Goal: Task Accomplishment & Management: Use online tool/utility

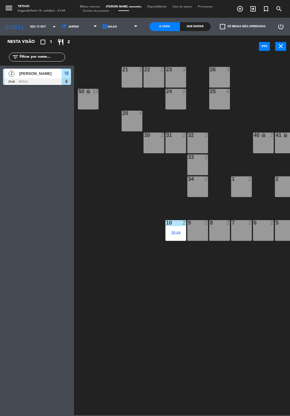
click at [254, 10] on icon "exit_to_app" at bounding box center [252, 8] width 7 height 7
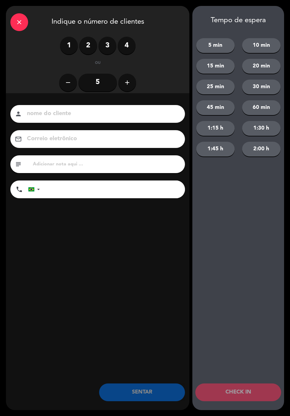
click at [141, 117] on input at bounding box center [101, 114] width 151 height 10
click at [75, 54] on div "1 2 3 4" at bounding box center [97, 46] width 75 height 18
click at [70, 51] on label "1" at bounding box center [69, 46] width 18 height 18
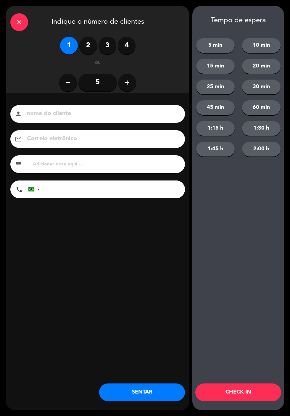
click at [114, 115] on input at bounding box center [101, 114] width 151 height 10
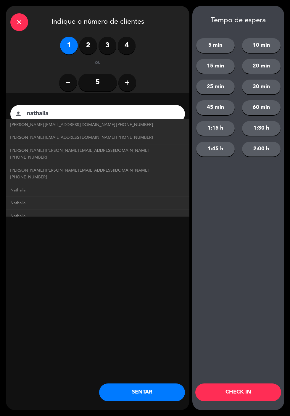
scroll to position [94, 0]
click at [120, 185] on link "Nathalia" at bounding box center [97, 188] width 175 height 7
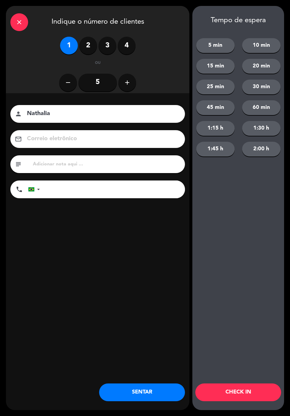
click at [118, 118] on input "Nathalia" at bounding box center [101, 114] width 151 height 10
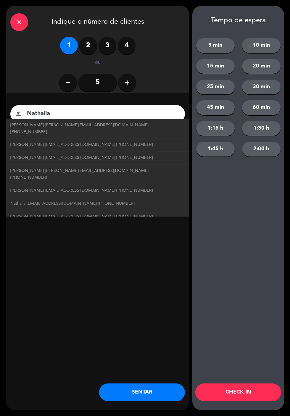
type input "Nathalia"
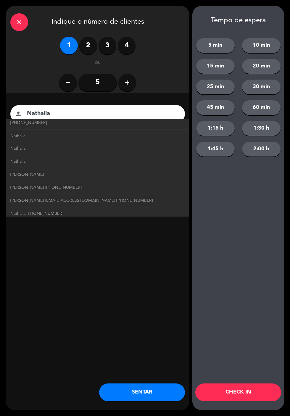
scroll to position [147, 0]
click at [83, 210] on link "Nathalia [PHONE_NUMBER]" at bounding box center [97, 213] width 175 height 7
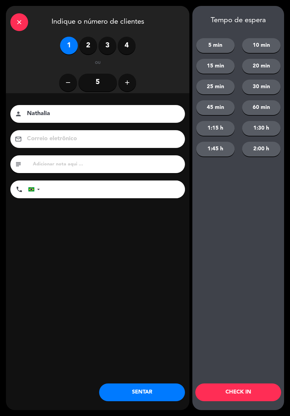
type input "[PHONE_NUMBER]"
click at [85, 115] on input "Nathalia" at bounding box center [101, 114] width 151 height 10
type input "Nathalia Vit"
click at [164, 236] on div "close Indique o número de clientes 1 2 3 4 ou remove 5 add nome do cliente pers…" at bounding box center [97, 208] width 183 height 404
click at [127, 190] on input "[PHONE_NUMBER]" at bounding box center [115, 189] width 139 height 18
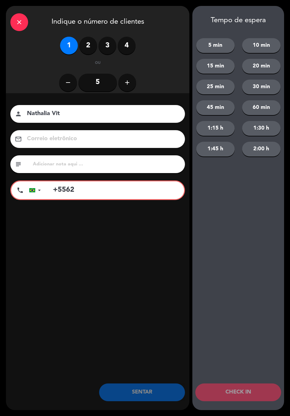
type input "+556"
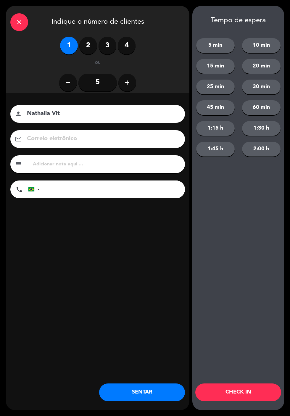
click at [131, 118] on input "Nathalia Vit" at bounding box center [101, 114] width 151 height 10
click at [159, 113] on input "[PERSON_NAME]" at bounding box center [101, 114] width 151 height 10
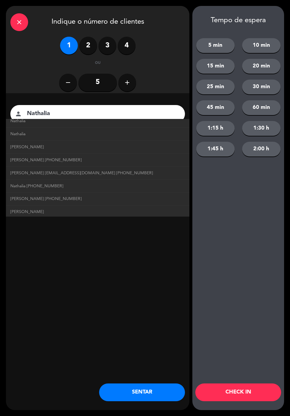
scroll to position [177, 0]
type input "Nathalia"
click at [64, 180] on link "Nathalia [PHONE_NUMBER]" at bounding box center [97, 183] width 175 height 7
type input "[PHONE_NUMBER]"
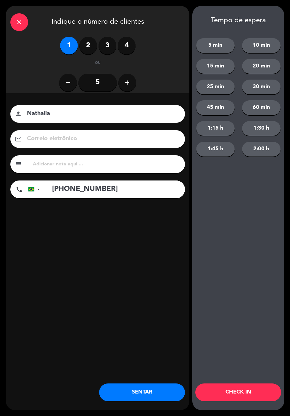
click at [144, 394] on button "SENTAR" at bounding box center [142, 392] width 86 height 18
